Goal: Task Accomplishment & Management: Manage account settings

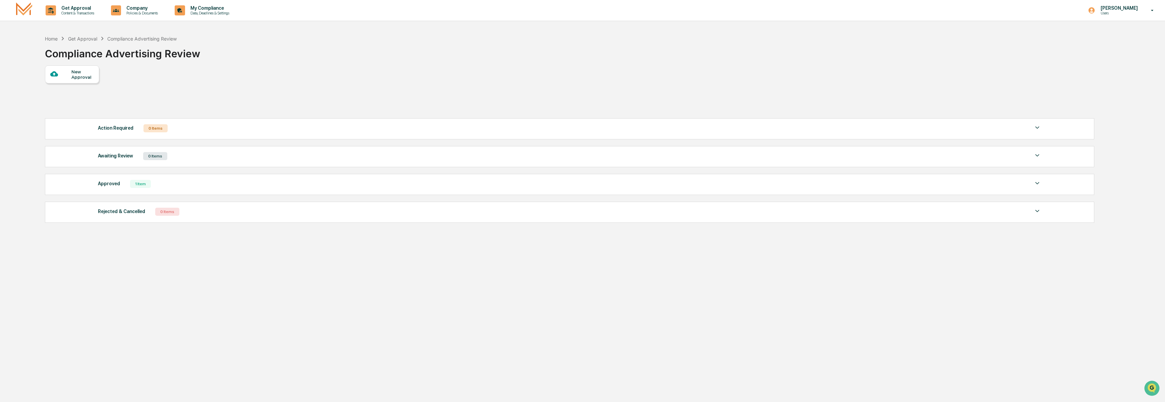
click at [114, 185] on div "Approved" at bounding box center [109, 183] width 22 height 9
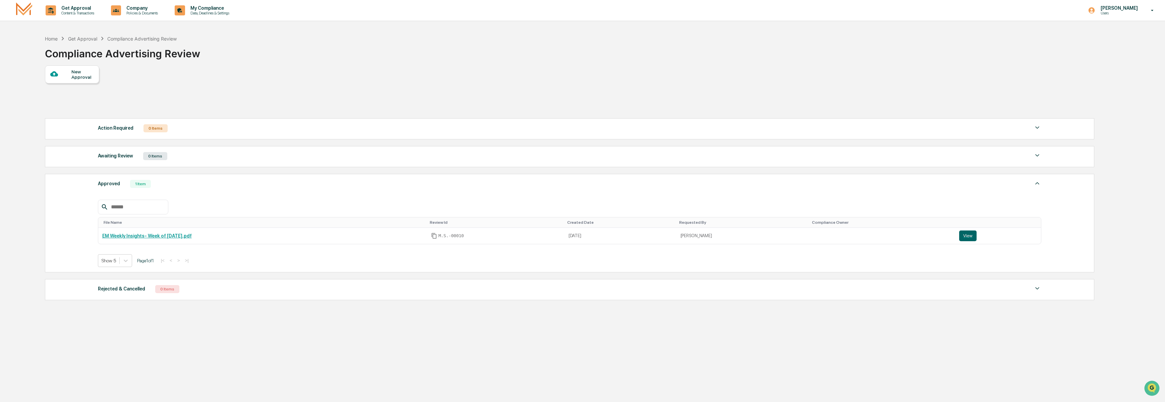
click at [114, 185] on div "Approved" at bounding box center [109, 183] width 22 height 9
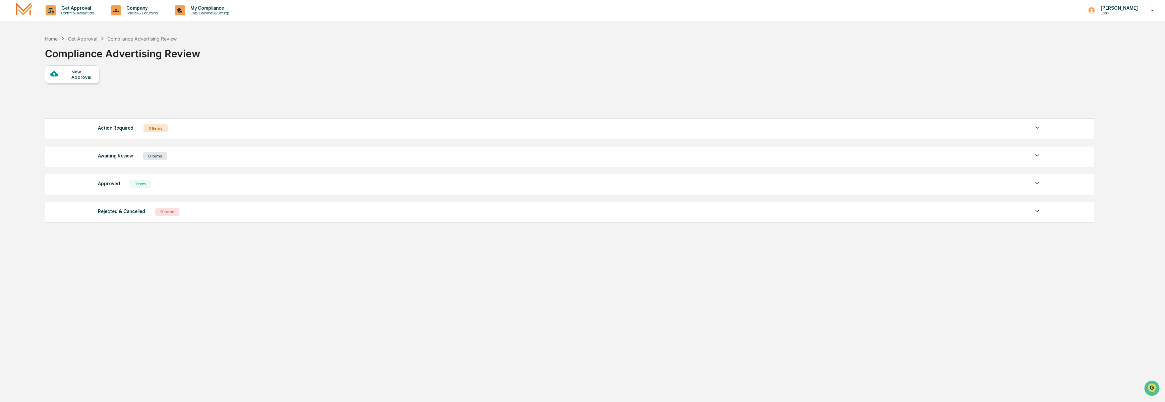
click at [114, 160] on div "Awaiting Review" at bounding box center [115, 156] width 35 height 9
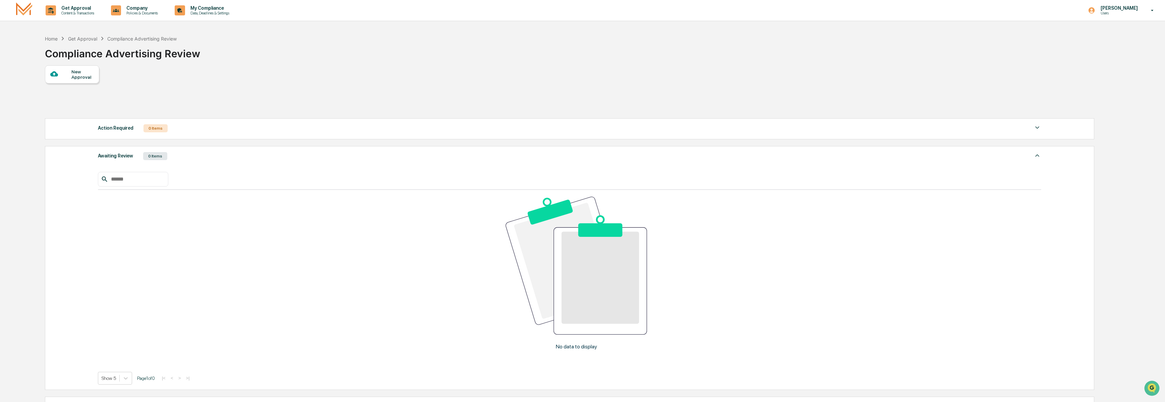
click at [114, 160] on div "Awaiting Review" at bounding box center [115, 156] width 35 height 9
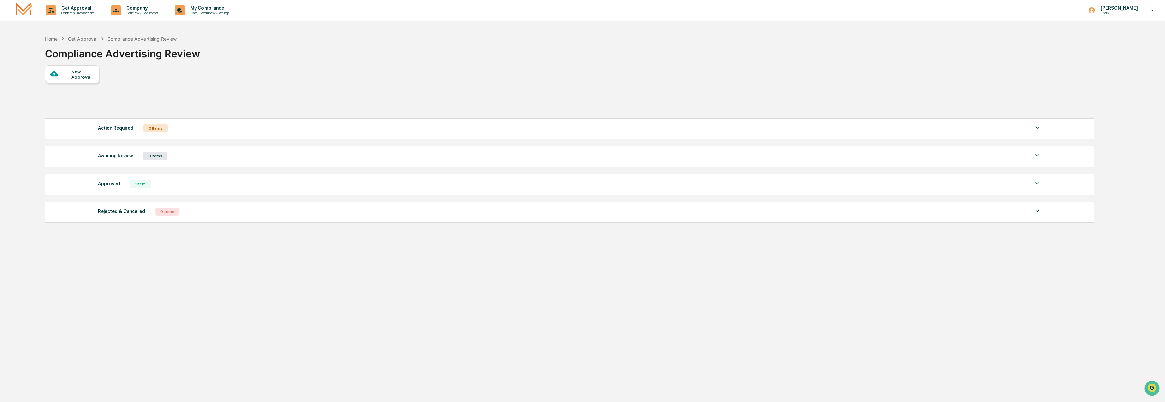
click at [27, 10] on img at bounding box center [24, 10] width 16 height 16
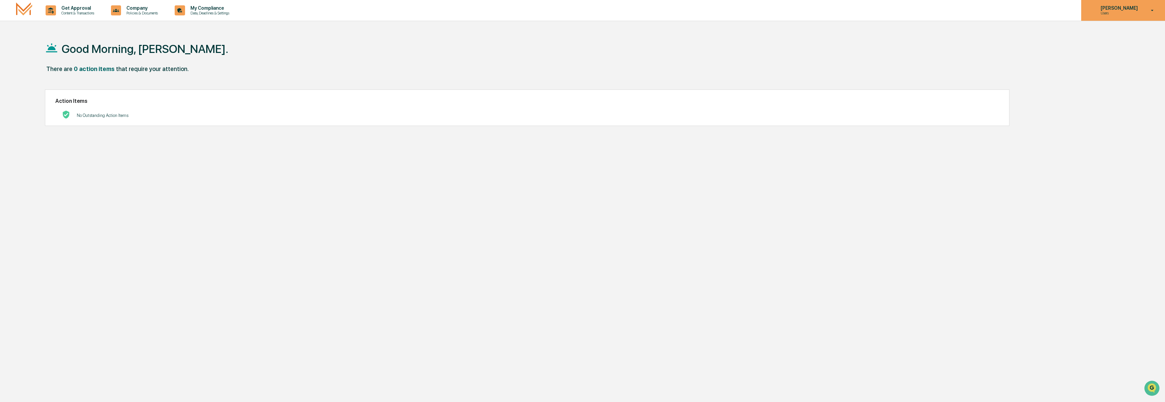
click at [1151, 12] on icon at bounding box center [1152, 10] width 12 height 6
click at [1106, 49] on li "Switch Organization" at bounding box center [1116, 46] width 94 height 12
